Goal: Find specific page/section: Find specific page/section

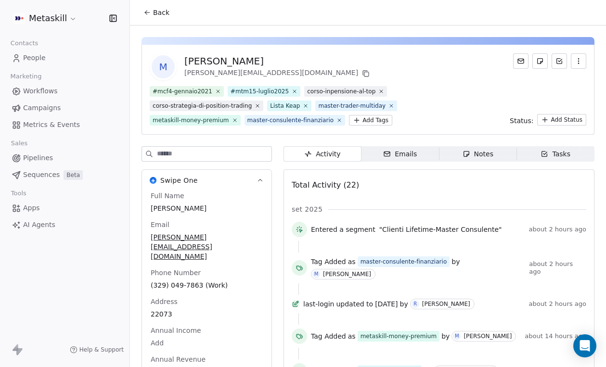
click at [154, 9] on span "Back" at bounding box center [161, 13] width 16 height 10
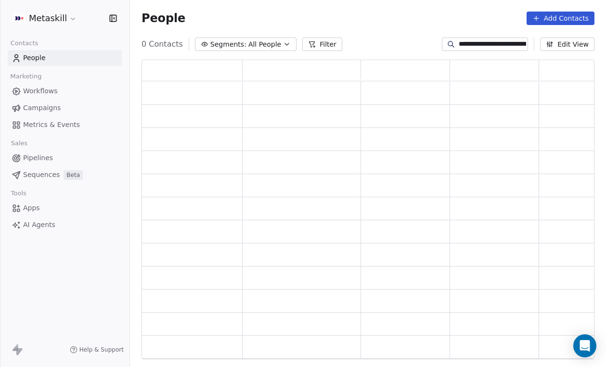
scroll to position [300, 453]
click at [481, 42] on input "**********" at bounding box center [491, 44] width 67 height 10
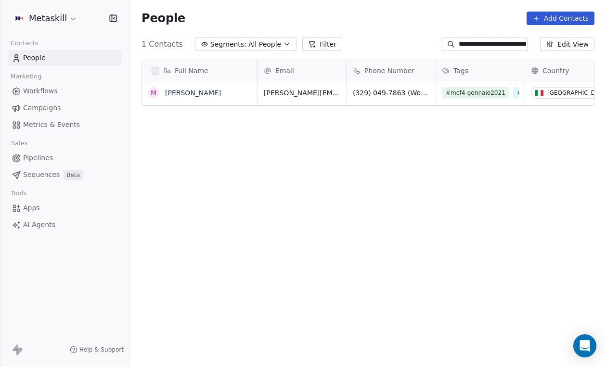
paste input
type input "**********"
click at [184, 93] on link "[PERSON_NAME]" at bounding box center [193, 93] width 56 height 8
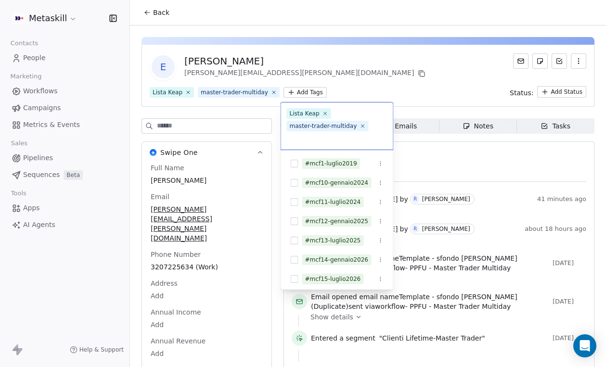
click at [311, 91] on html "Metaskill Contacts People Marketing Workflows Campaigns Metrics & Events Sales …" at bounding box center [303, 183] width 606 height 367
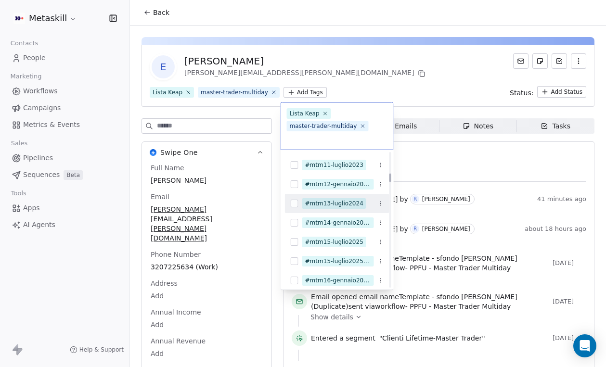
scroll to position [512, 0]
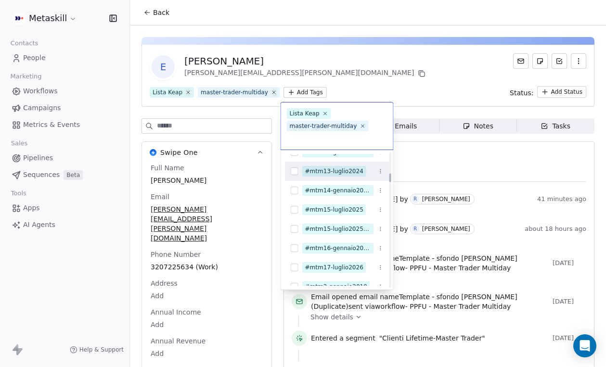
click at [334, 207] on div "#mtm15-luglio2025" at bounding box center [334, 209] width 58 height 9
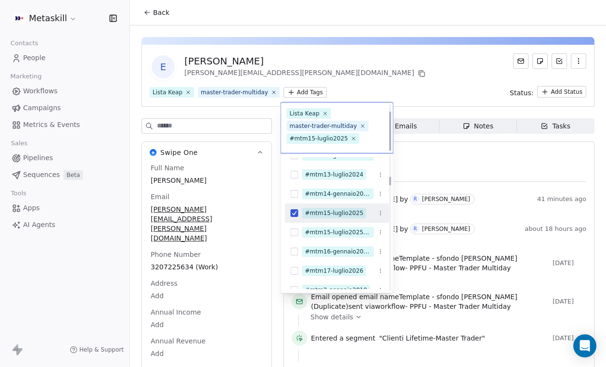
scroll to position [9, 0]
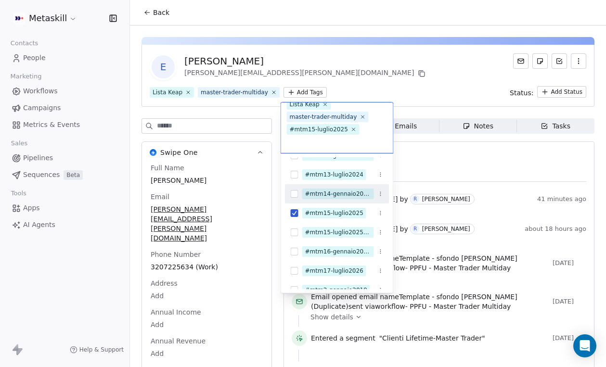
click at [370, 76] on html "Metaskill Contacts People Marketing Workflows Campaigns Metrics & Events Sales …" at bounding box center [303, 183] width 606 height 367
